Goal: Task Accomplishment & Management: Use online tool/utility

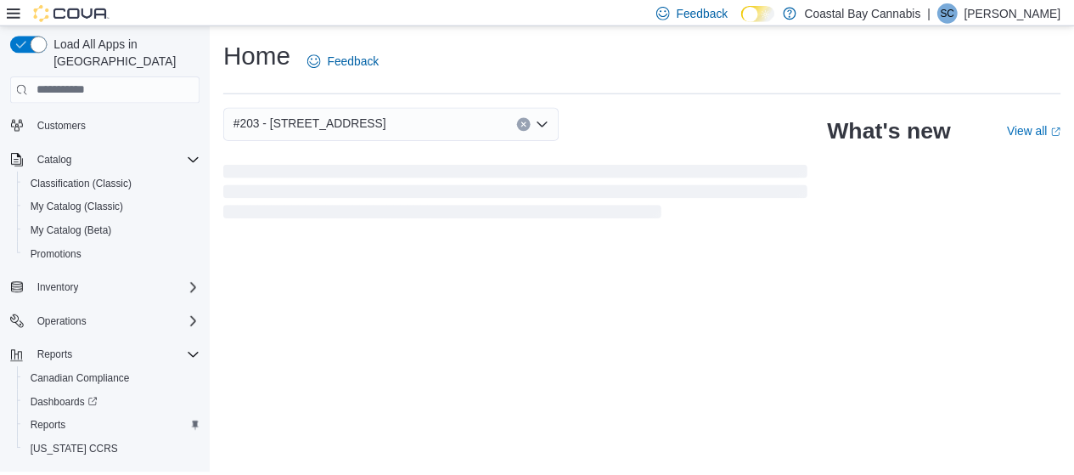
scroll to position [104, 0]
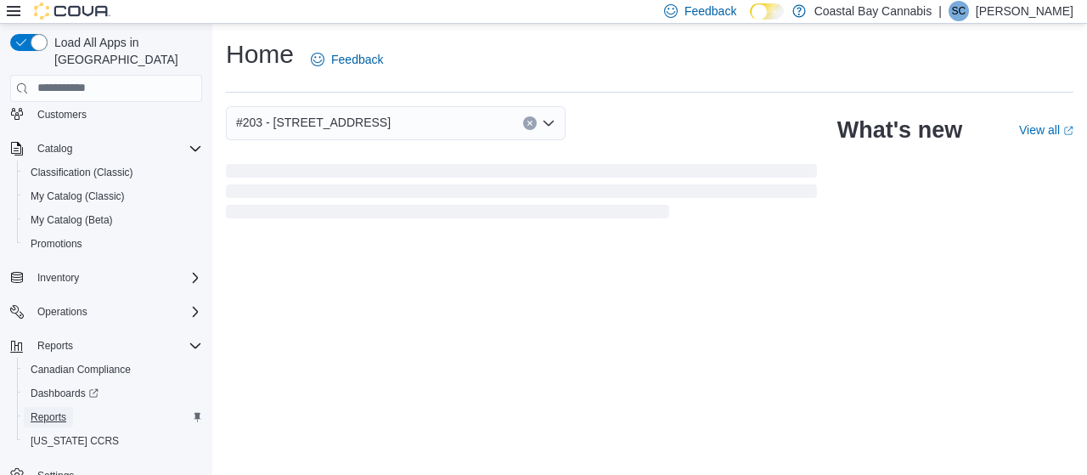
click at [47, 410] on span "Reports" at bounding box center [49, 417] width 36 height 14
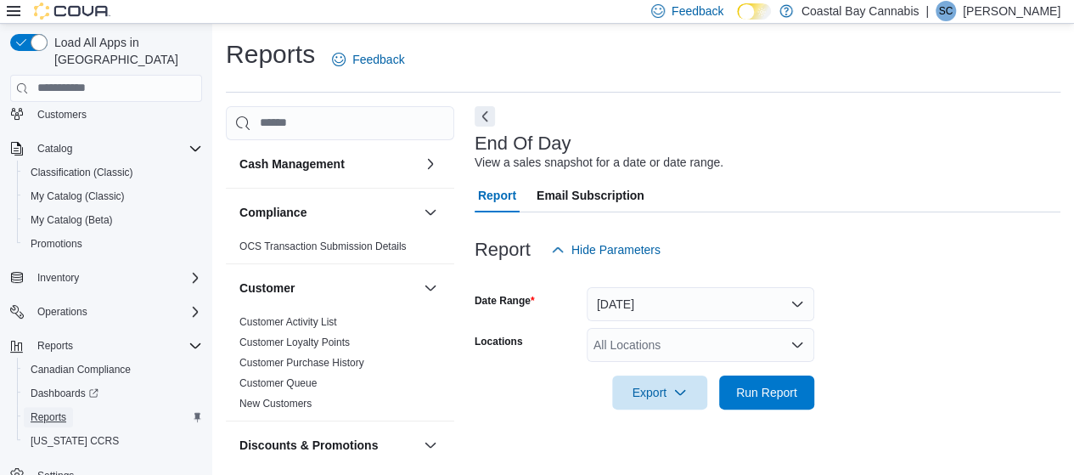
scroll to position [32, 0]
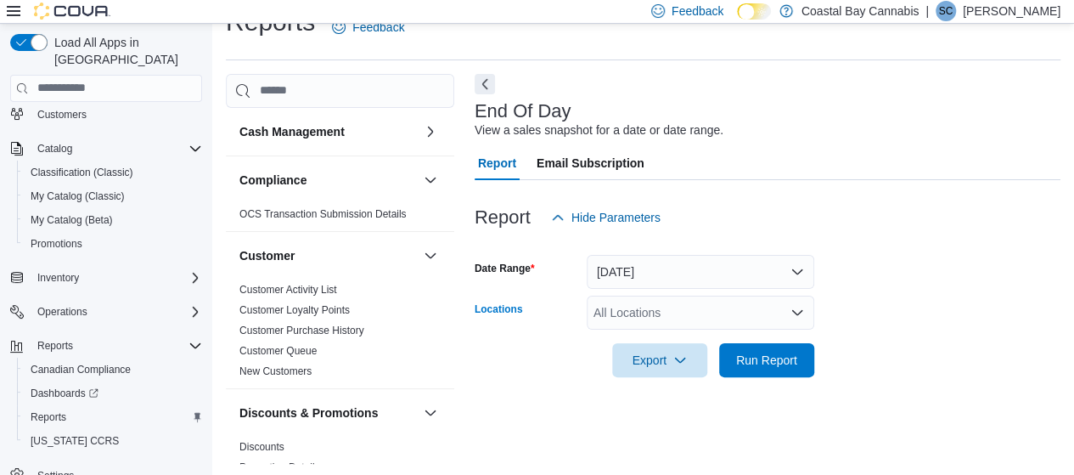
click at [642, 304] on div "All Locations" at bounding box center [701, 313] width 228 height 34
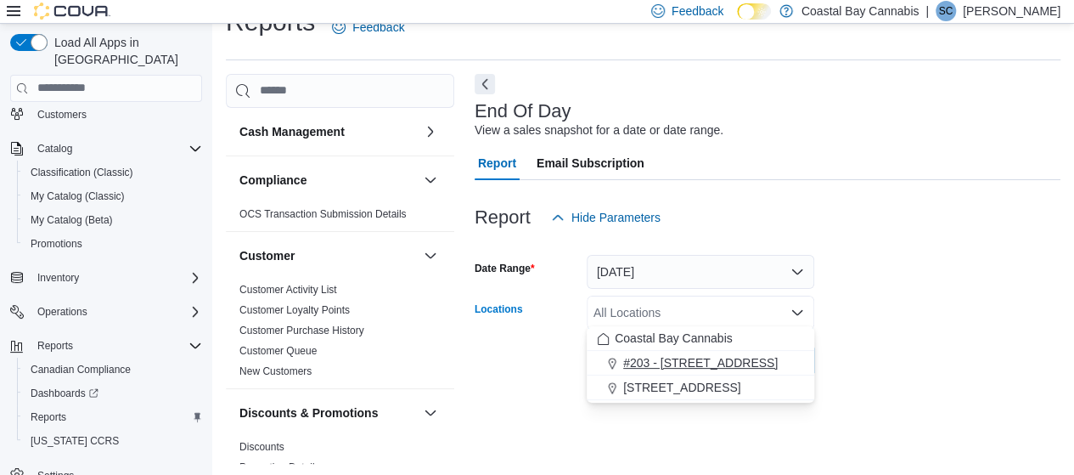
click at [660, 356] on span "#203 - [STREET_ADDRESS]" at bounding box center [700, 362] width 155 height 17
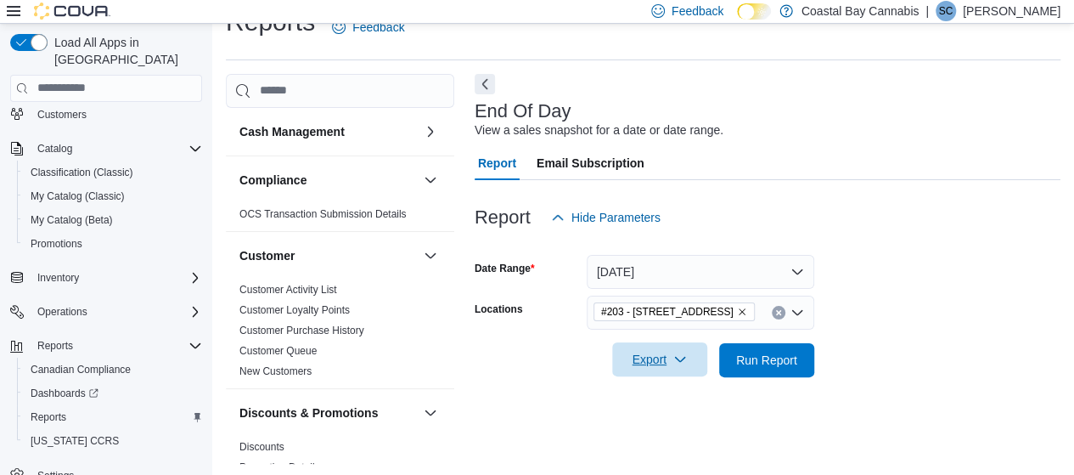
drag, startPoint x: 480, startPoint y: 386, endPoint x: 678, endPoint y: 360, distance: 199.6
click at [678, 360] on div "Report Hide Parameters Date Range [DATE] Locations #203 - 442 Marine Dr. Export…" at bounding box center [768, 288] width 586 height 217
click at [678, 360] on icon "button" at bounding box center [681, 359] width 14 height 14
click at [658, 434] on button "Export to Pdf" at bounding box center [665, 425] width 97 height 34
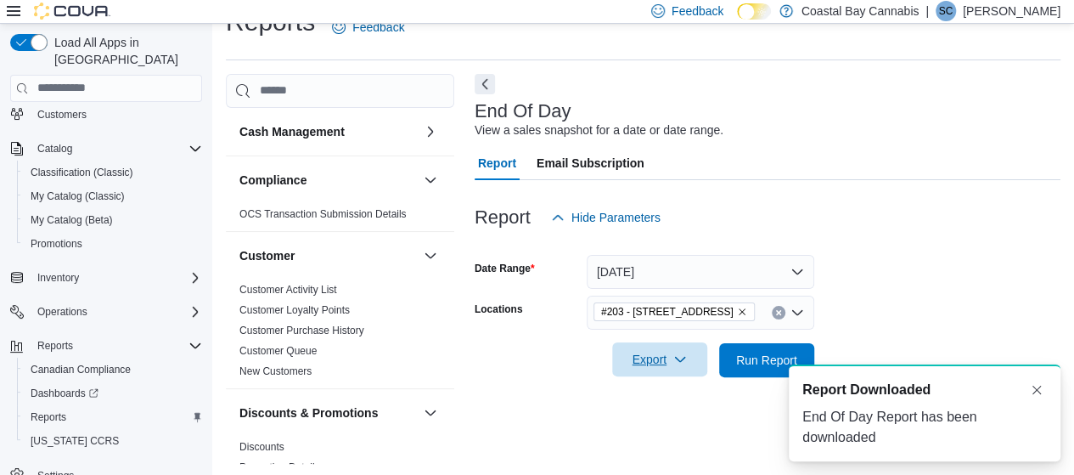
scroll to position [0, 0]
